Goal: Task Accomplishment & Management: Complete application form

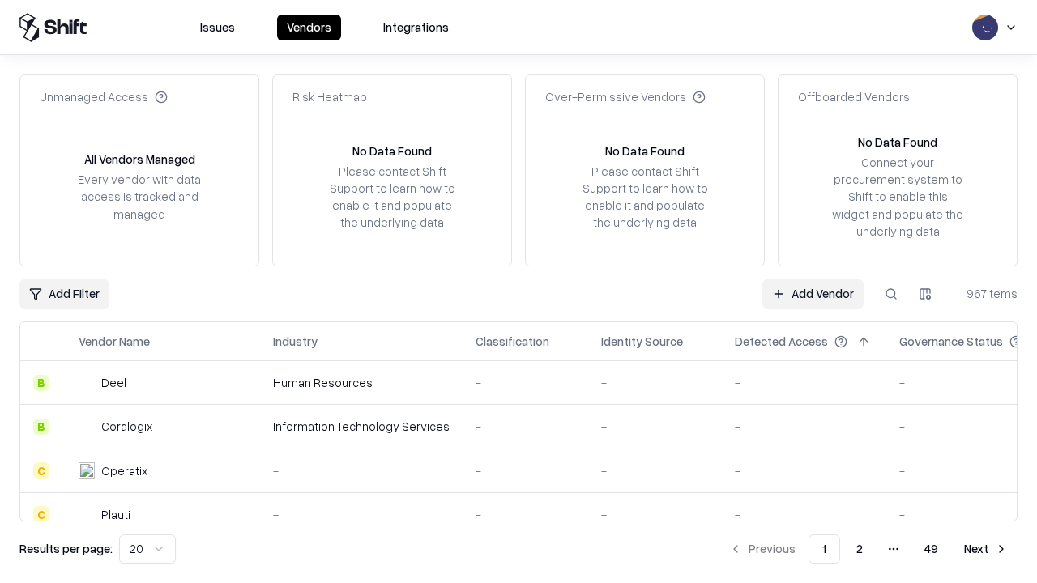
click at [812, 293] on link "Add Vendor" at bounding box center [812, 293] width 101 height 29
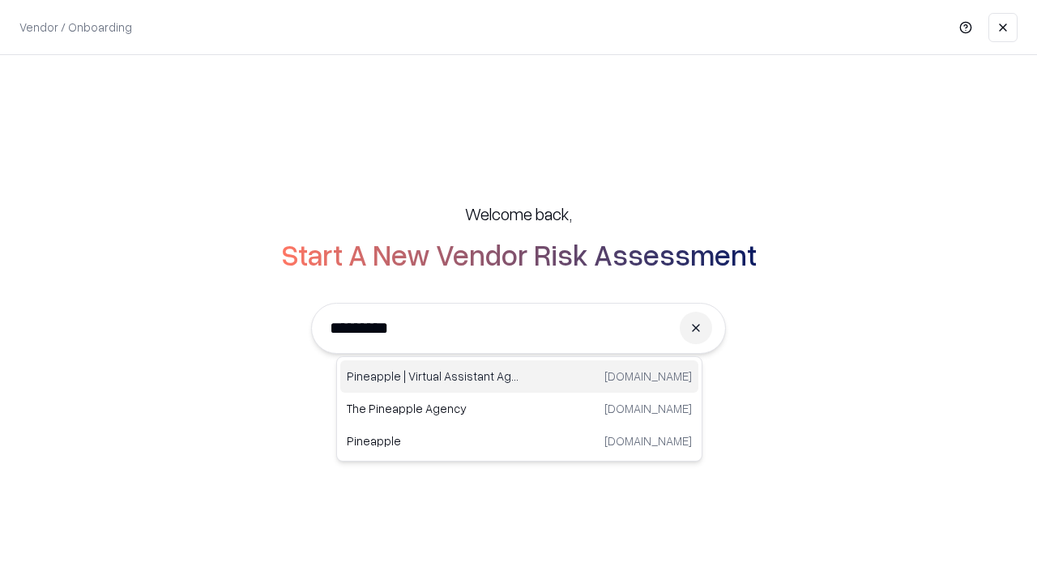
click at [519, 377] on div "Pineapple | Virtual Assistant Agency [DOMAIN_NAME]" at bounding box center [519, 376] width 358 height 32
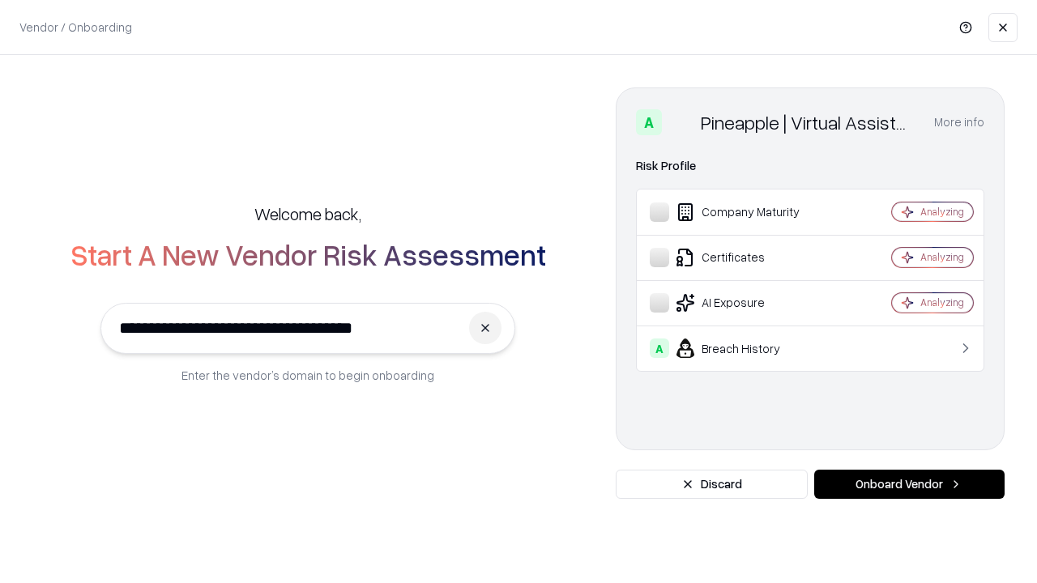
type input "**********"
click at [909, 484] on button "Onboard Vendor" at bounding box center [909, 484] width 190 height 29
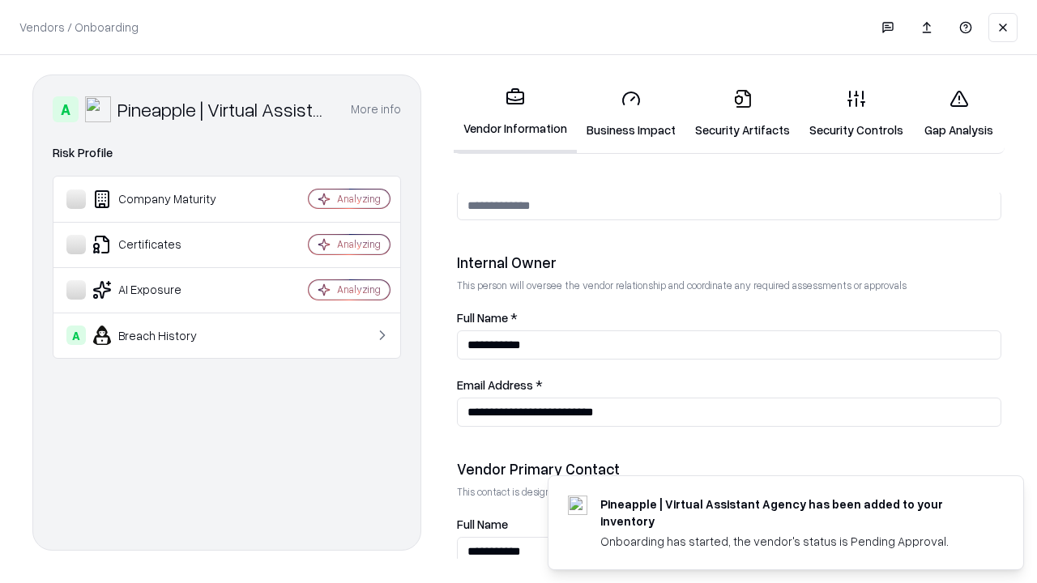
scroll to position [839, 0]
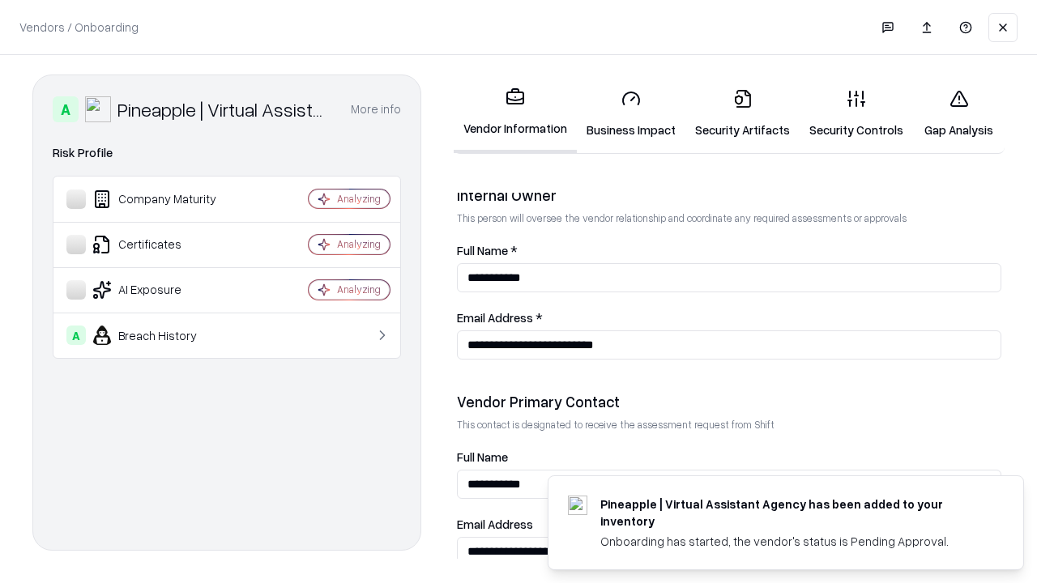
click at [742, 113] on link "Security Artifacts" at bounding box center [742, 113] width 114 height 75
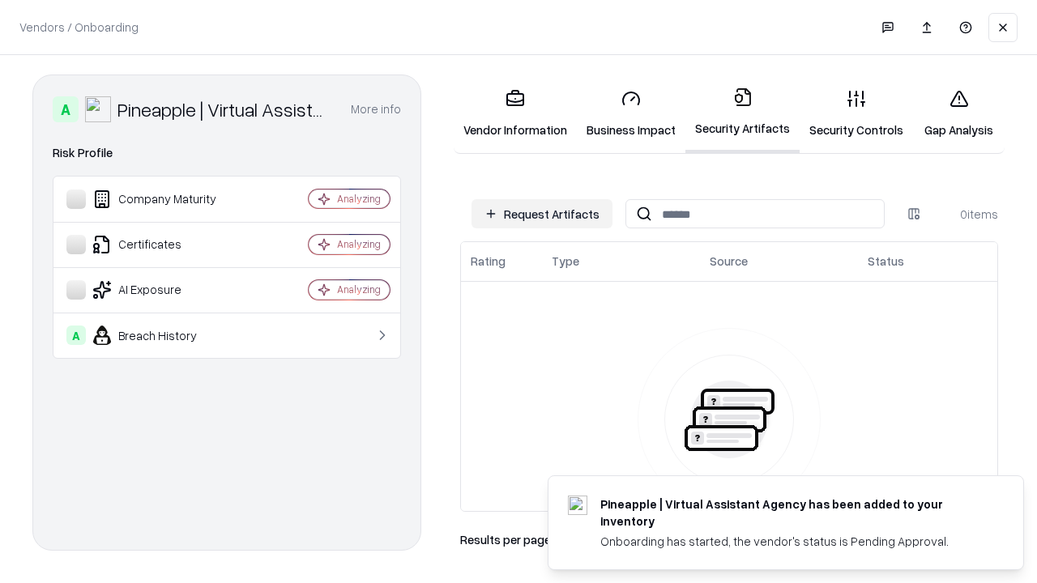
click at [542, 214] on button "Request Artifacts" at bounding box center [541, 213] width 141 height 29
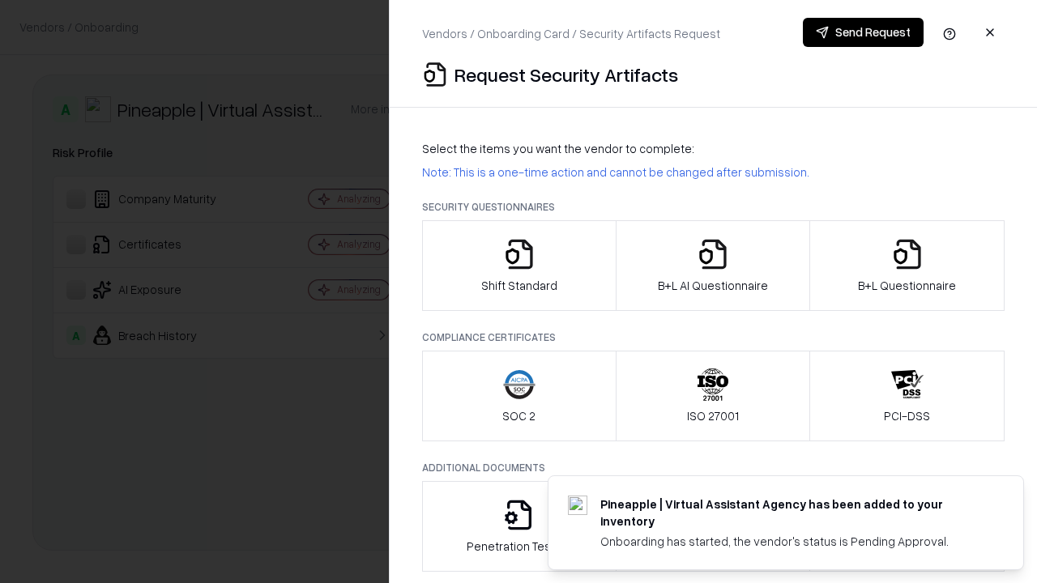
click at [906, 266] on icon "button" at bounding box center [907, 254] width 32 height 32
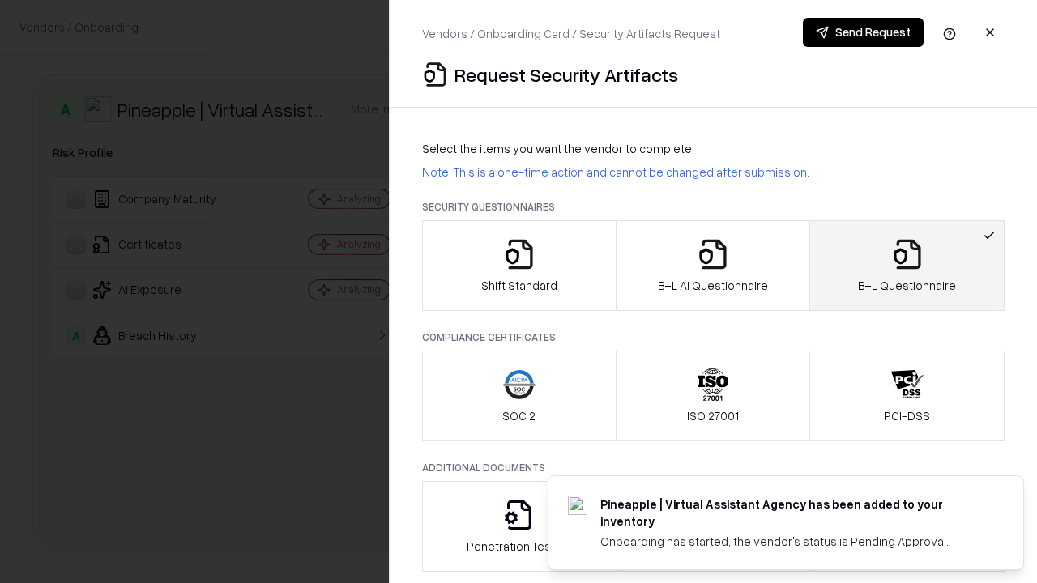
click at [712, 266] on icon "button" at bounding box center [713, 254] width 32 height 32
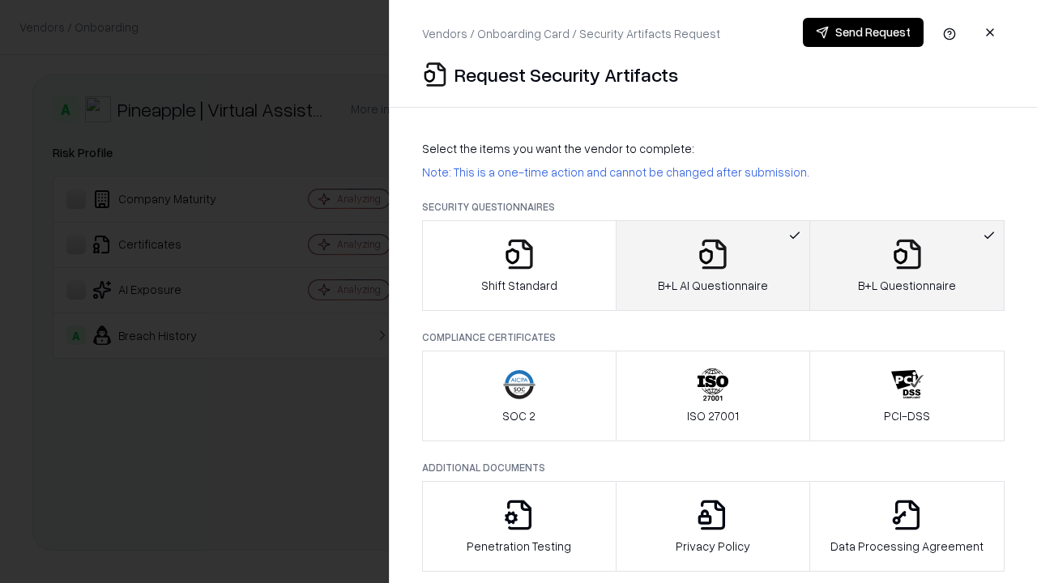
click at [863, 32] on button "Send Request" at bounding box center [863, 32] width 121 height 29
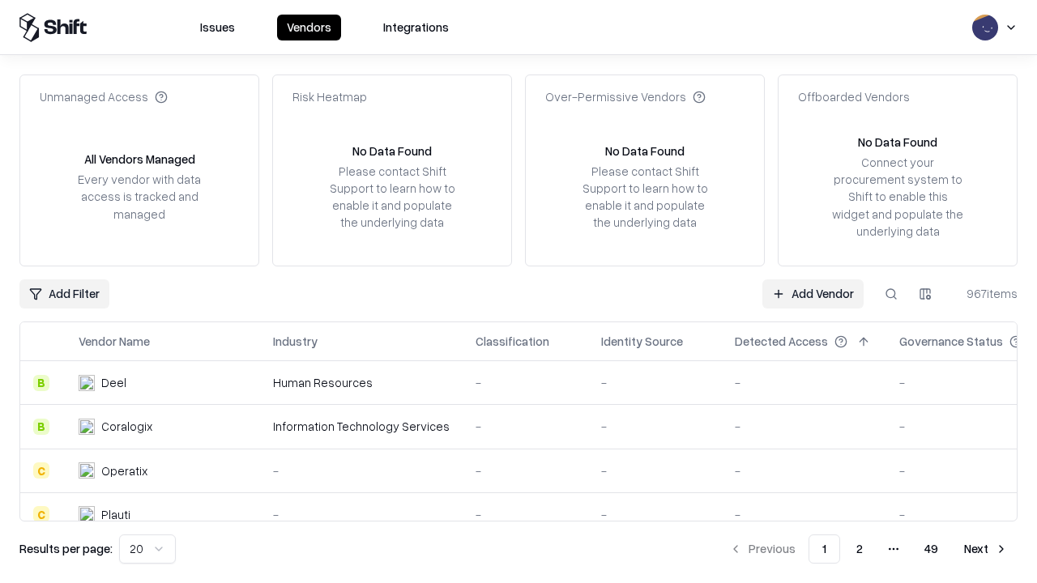
click at [891, 293] on button at bounding box center [890, 293] width 29 height 29
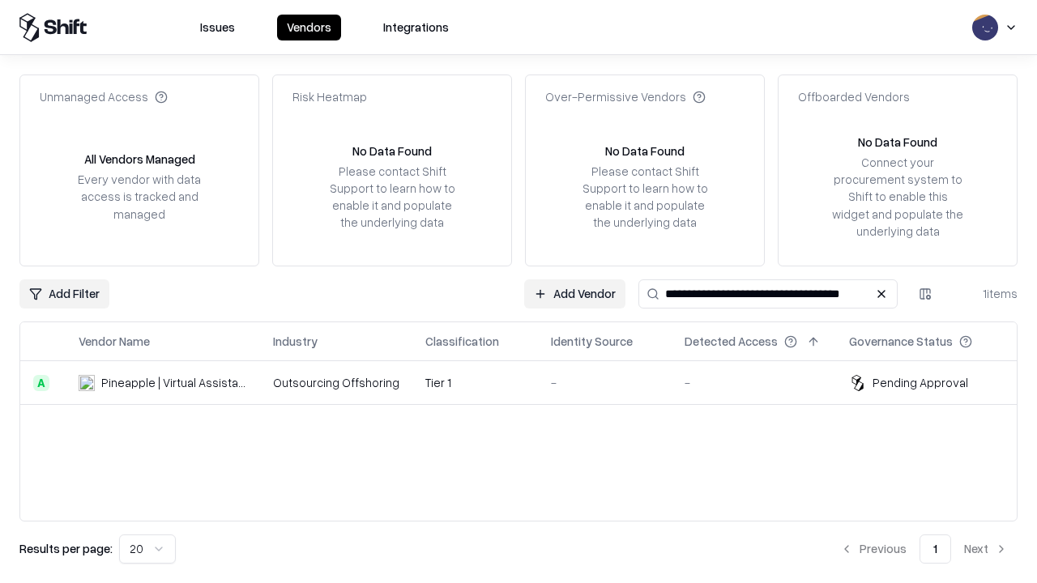
type input "**********"
click at [528, 382] on td "Tier 1" at bounding box center [475, 383] width 126 height 44
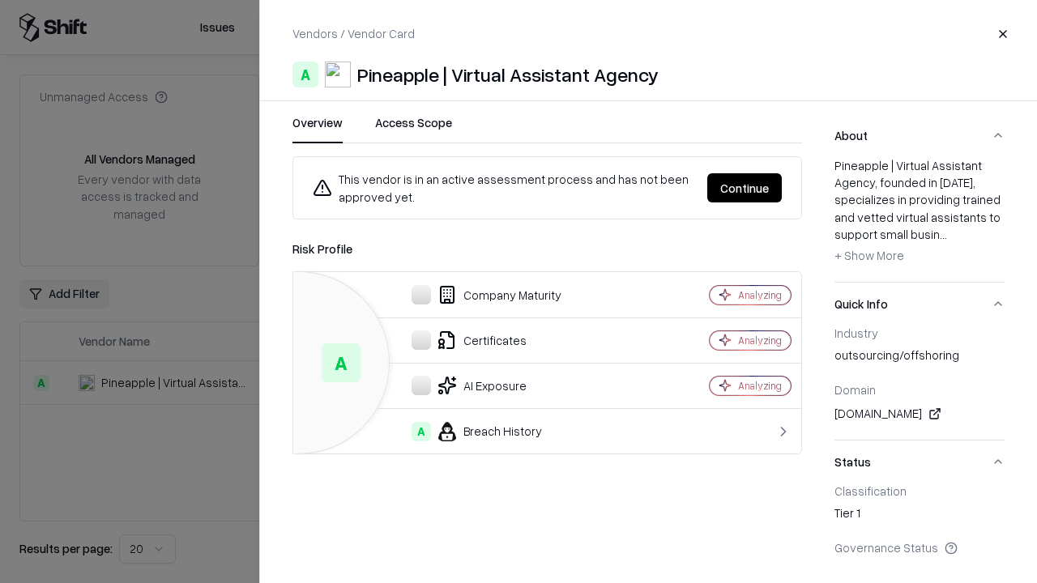
click at [744, 188] on button "Continue" at bounding box center [744, 187] width 75 height 29
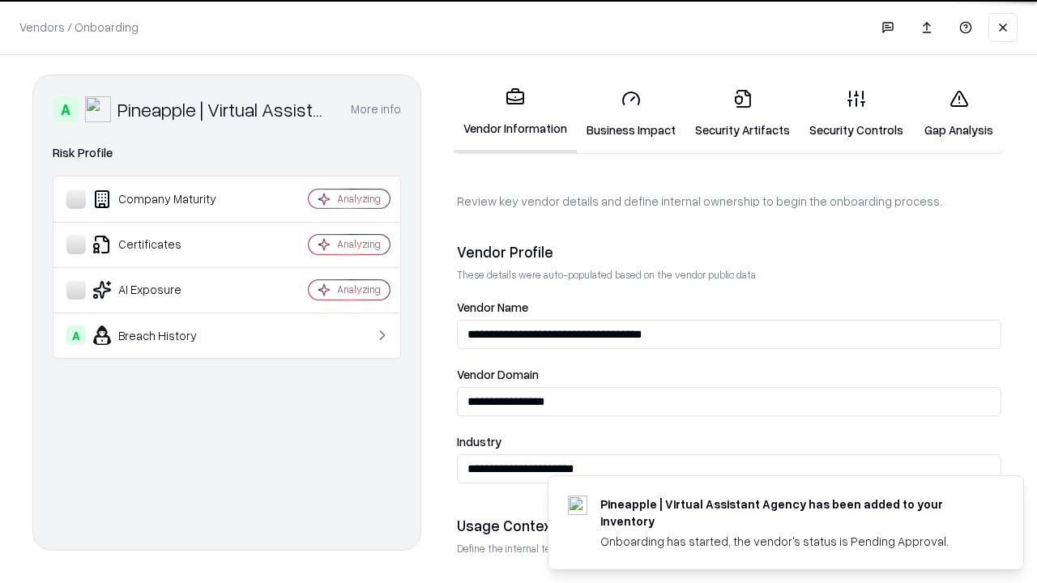
click at [742, 113] on link "Security Artifacts" at bounding box center [742, 113] width 114 height 75
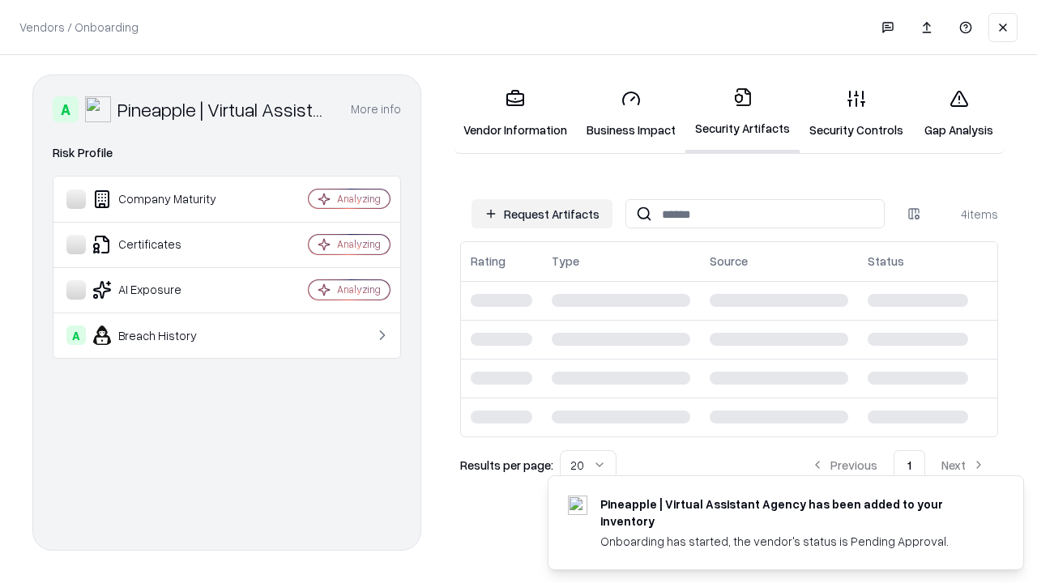
click at [958, 113] on link "Gap Analysis" at bounding box center [959, 113] width 92 height 75
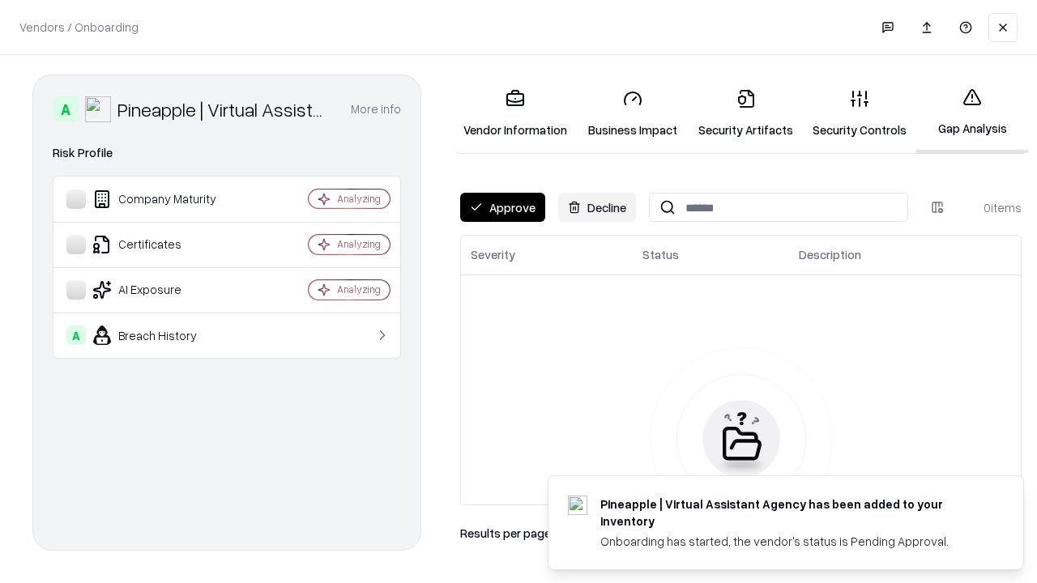
click at [502, 207] on button "Approve" at bounding box center [502, 207] width 85 height 29
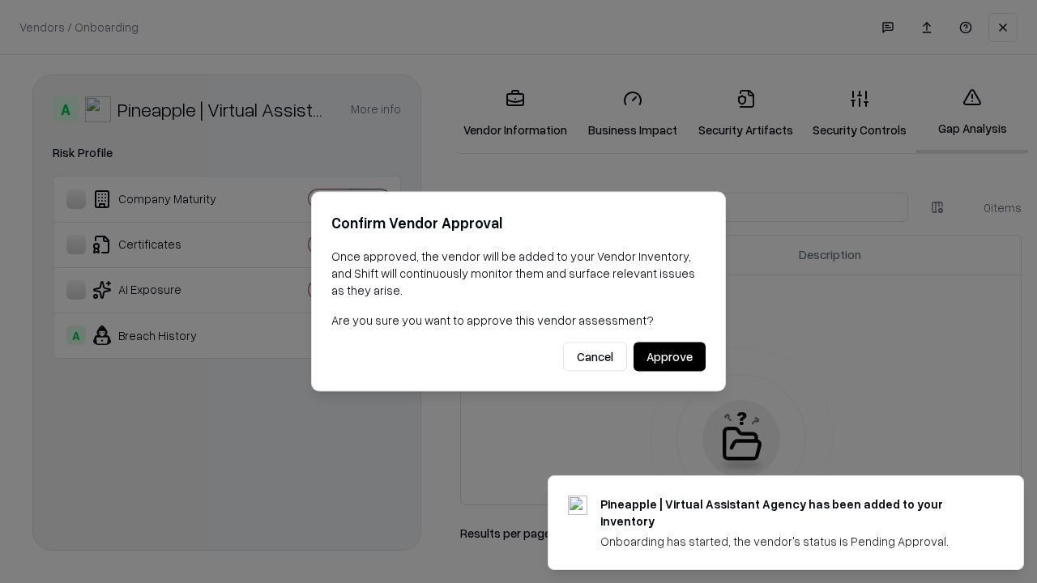
click at [669, 356] on button "Approve" at bounding box center [669, 357] width 72 height 29
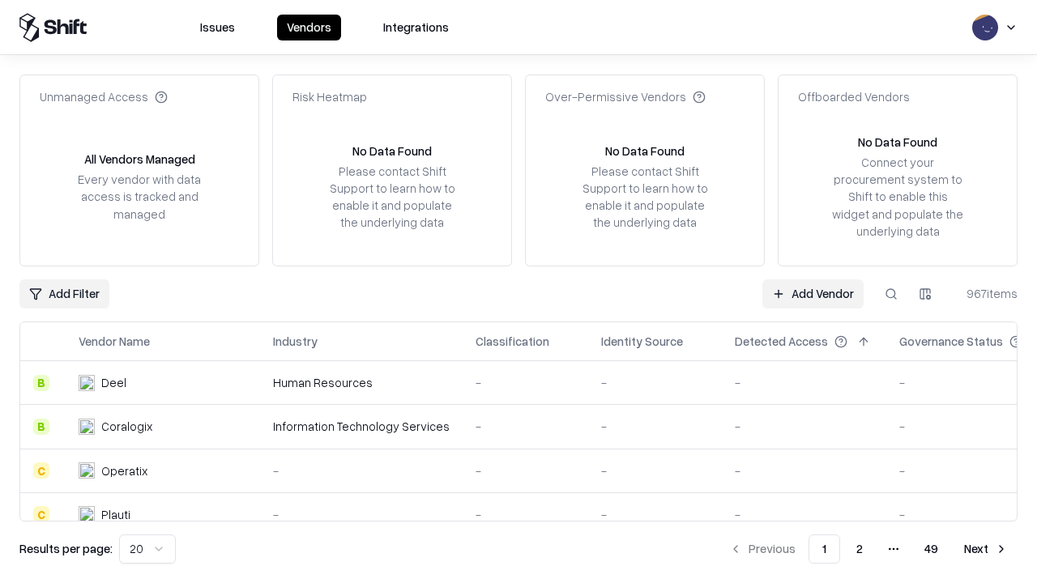
type input "**********"
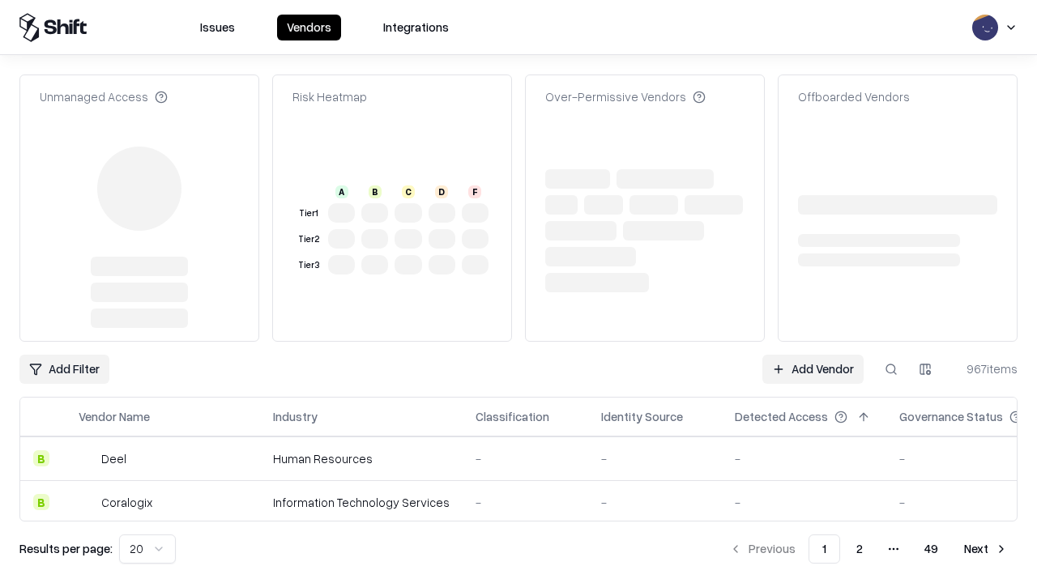
click at [812, 355] on link "Add Vendor" at bounding box center [812, 369] width 101 height 29
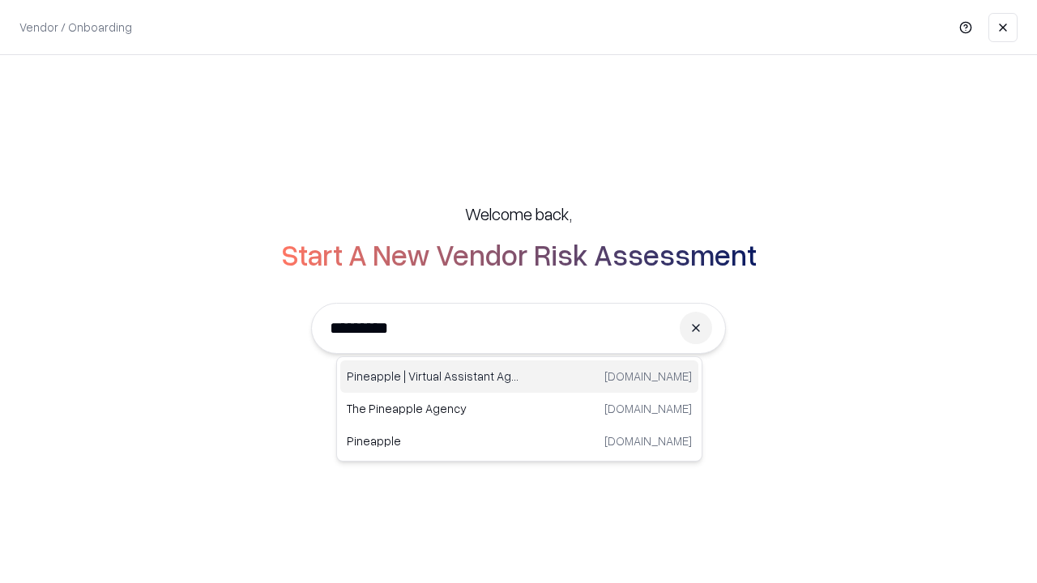
click at [519, 377] on div "Pineapple | Virtual Assistant Agency [DOMAIN_NAME]" at bounding box center [519, 376] width 358 height 32
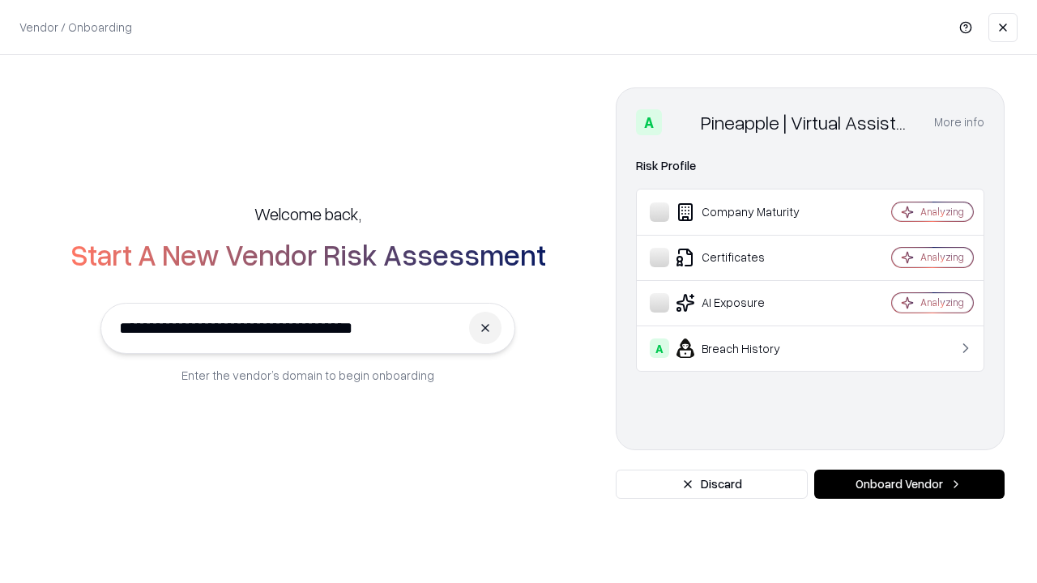
type input "**********"
click at [909, 484] on button "Onboard Vendor" at bounding box center [909, 484] width 190 height 29
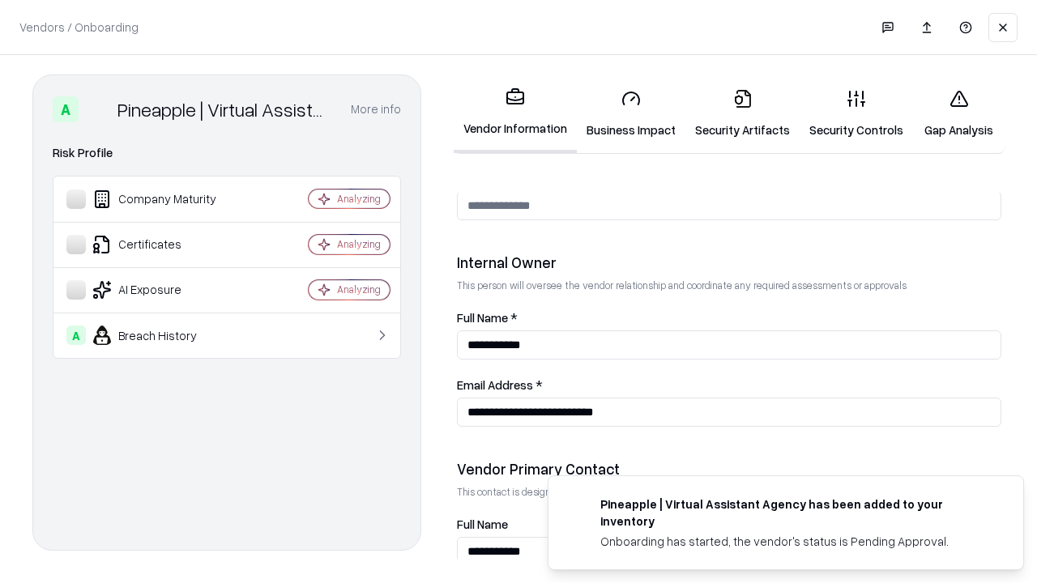
scroll to position [839, 0]
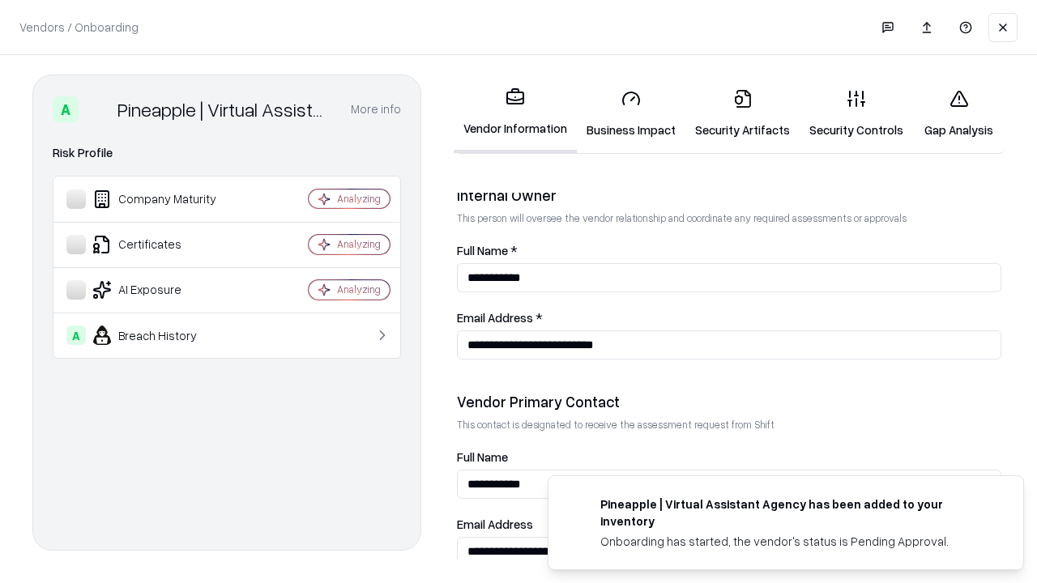
click at [958, 113] on link "Gap Analysis" at bounding box center [959, 113] width 92 height 75
